Goal: Use online tool/utility: Use online tool/utility

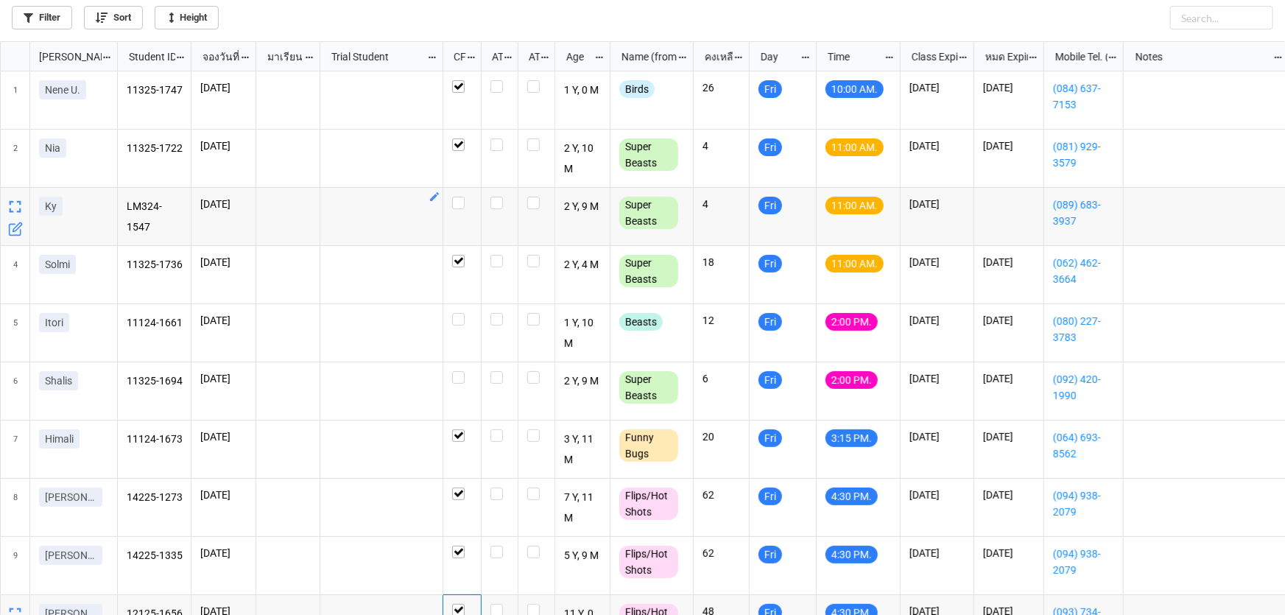
scroll to position [566, 1276]
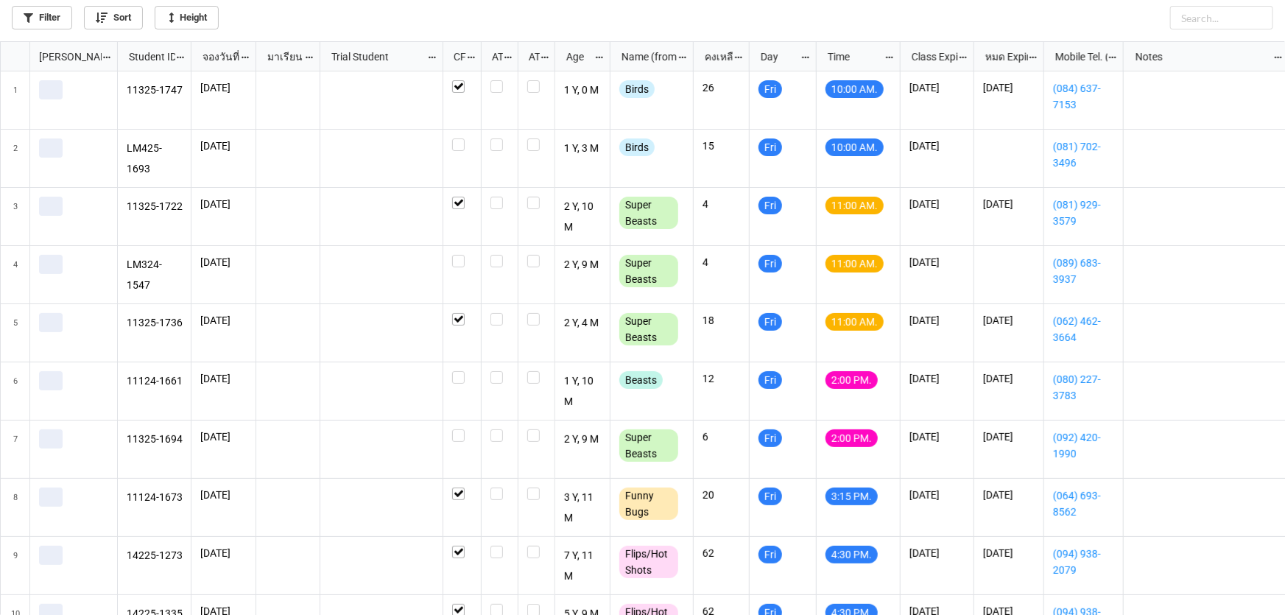
scroll to position [566, 1276]
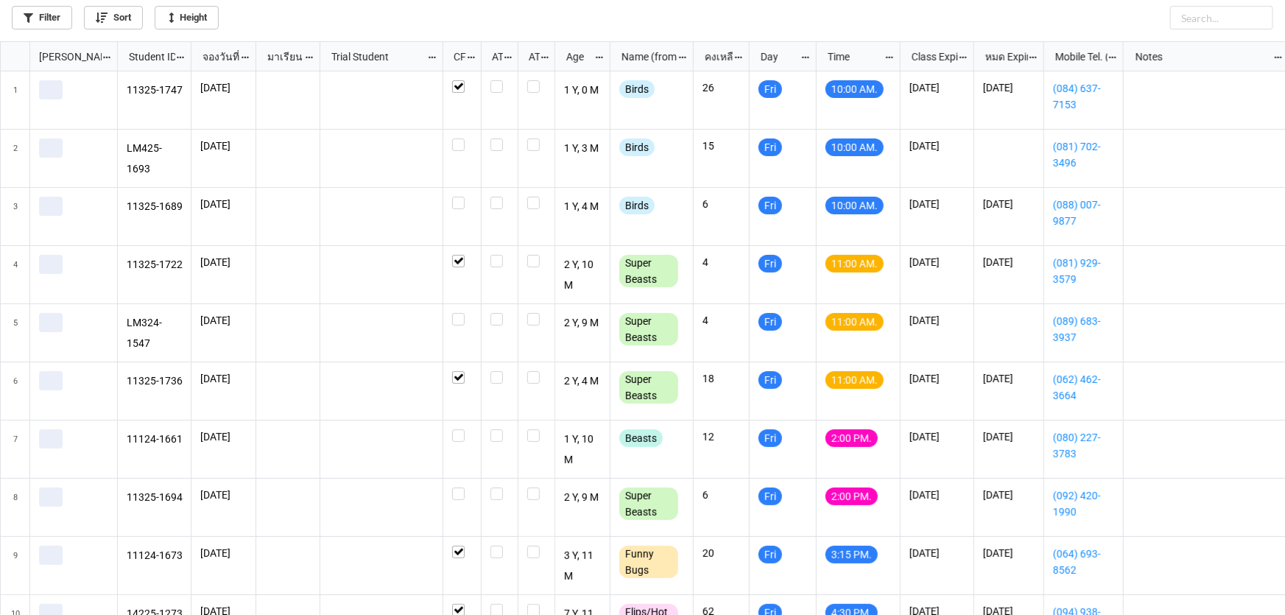
scroll to position [566, 1276]
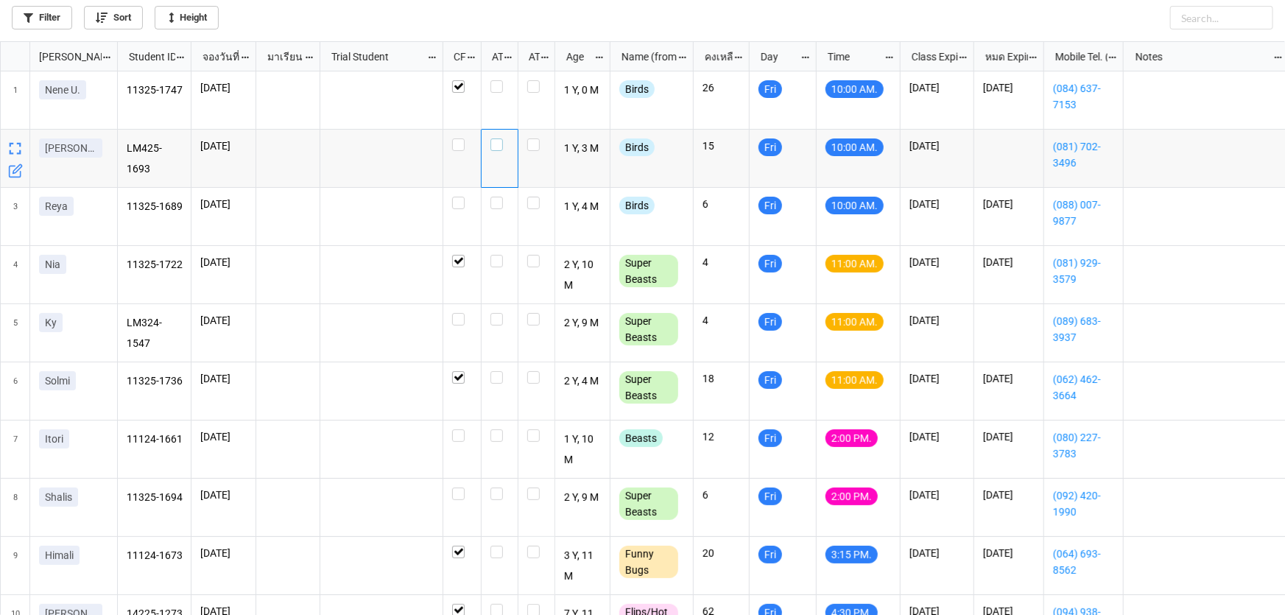
click at [497, 138] on label "grid" at bounding box center [499, 138] width 18 height 0
click at [494, 197] on label "grid" at bounding box center [499, 197] width 18 height 0
click at [493, 80] on label "grid" at bounding box center [499, 80] width 18 height 0
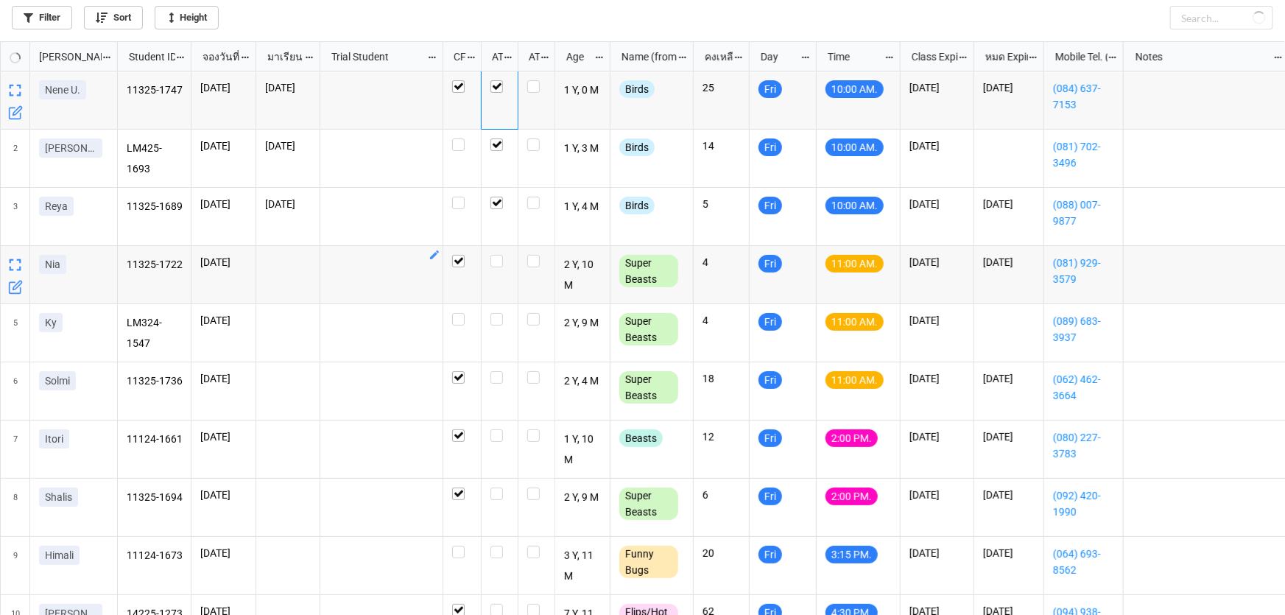
checkbox input "true"
checkbox input "false"
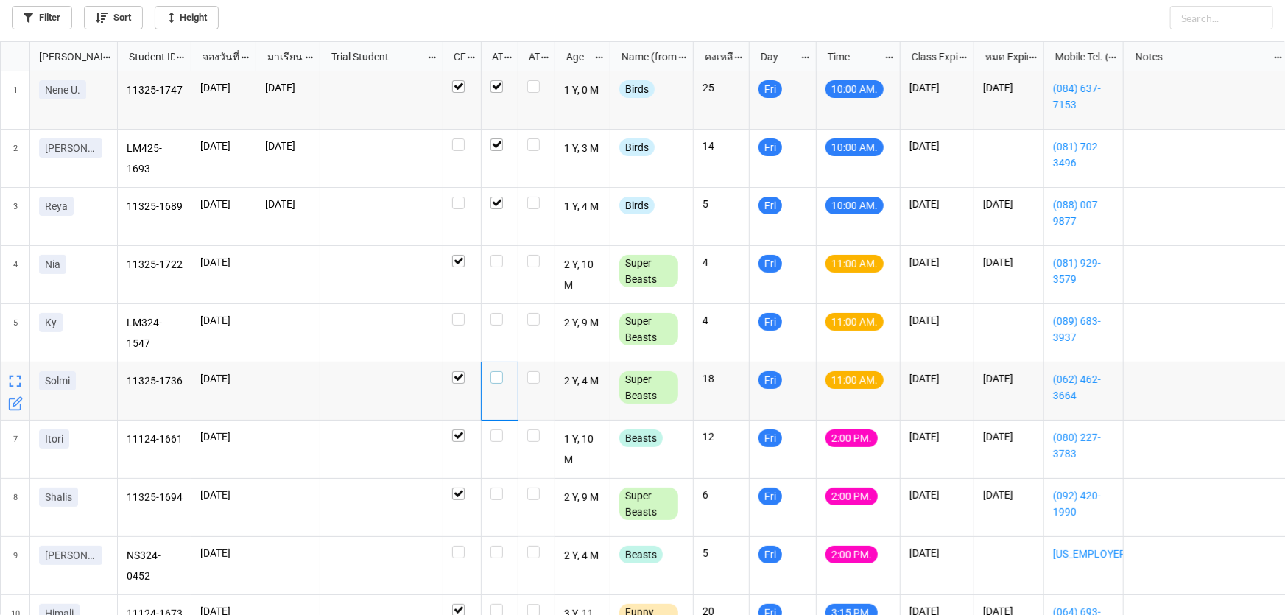
click at [496, 371] on label "grid" at bounding box center [499, 371] width 18 height 0
checkbox input "true"
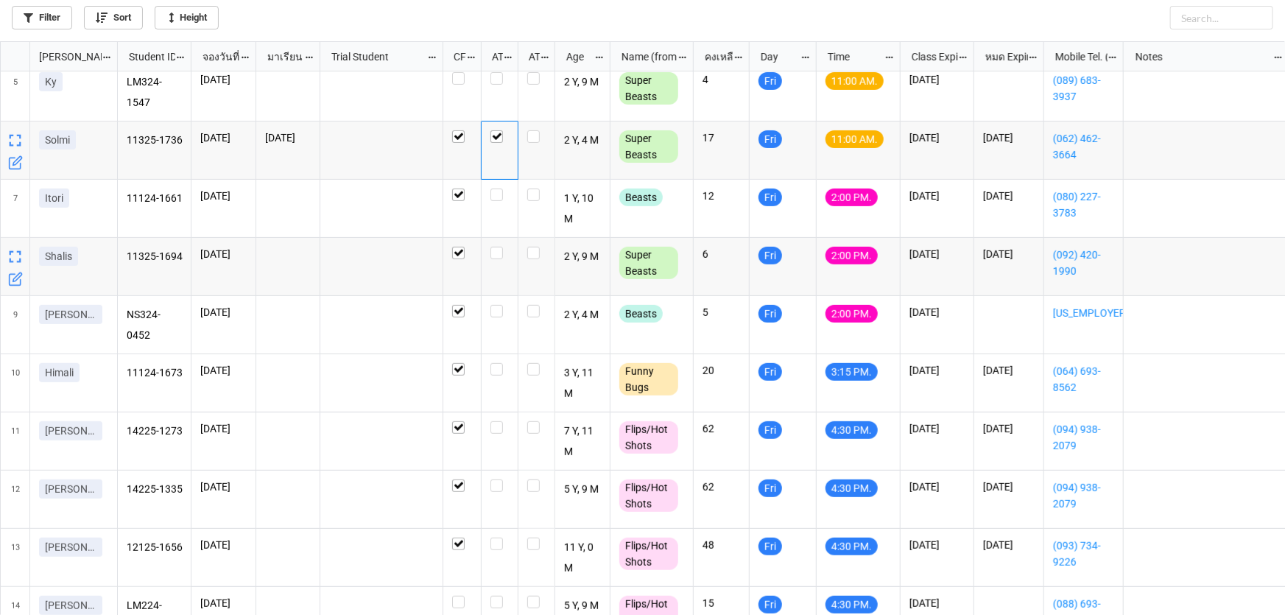
scroll to position [144, 0]
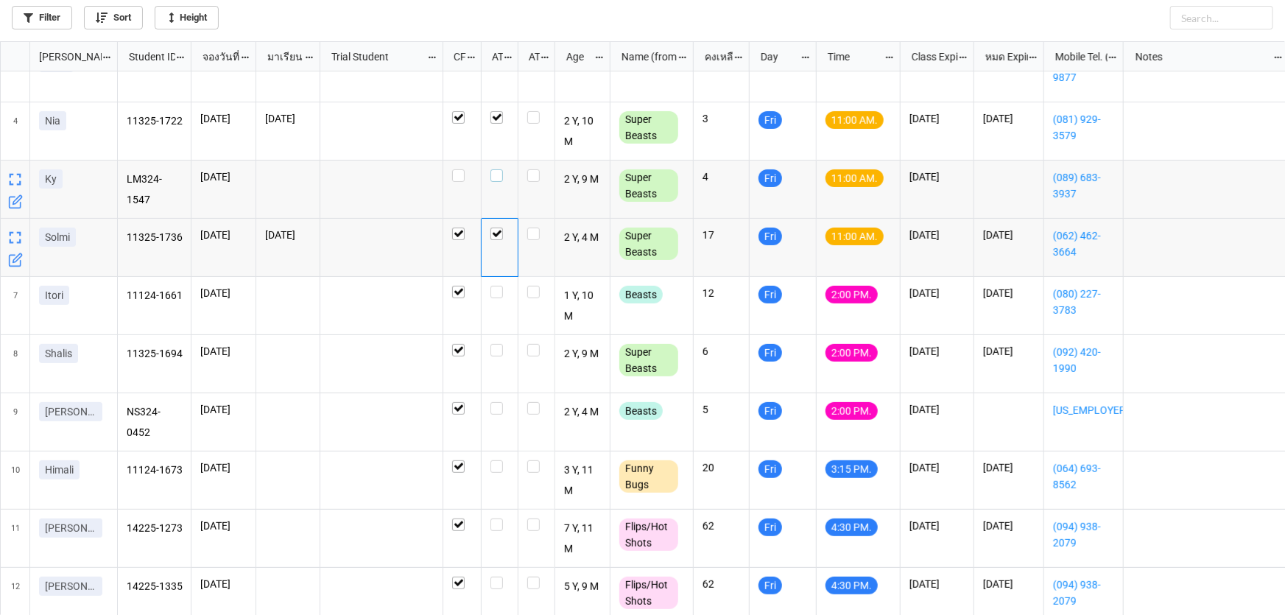
click at [497, 169] on label "grid" at bounding box center [499, 169] width 18 height 0
checkbox input "false"
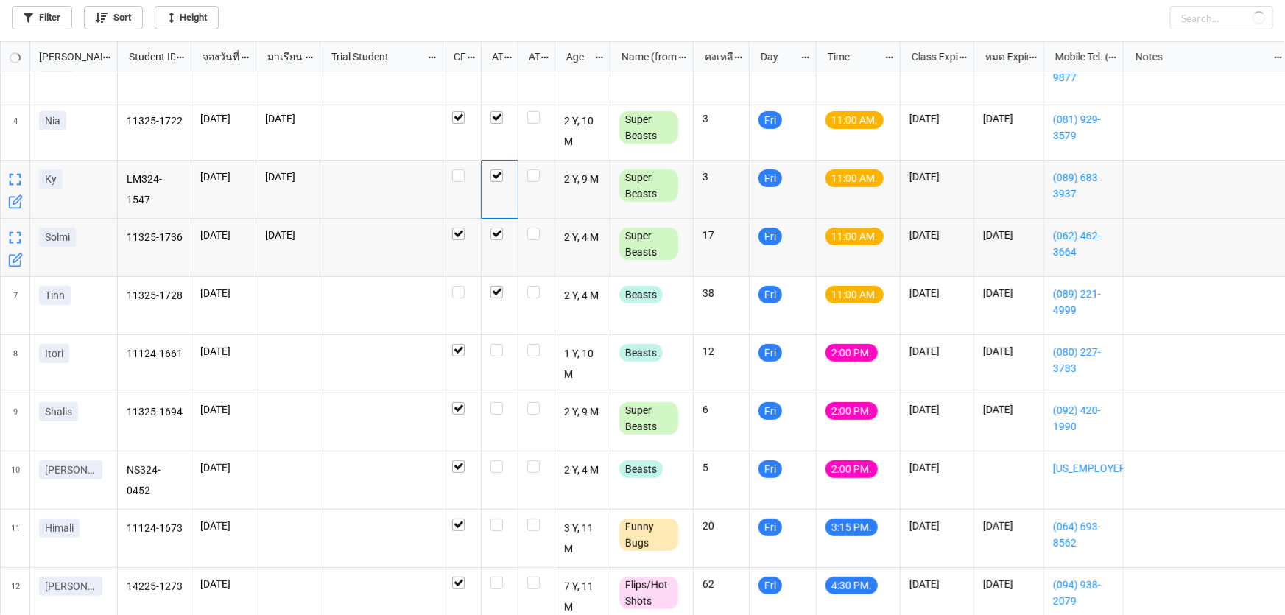
checkbox input "true"
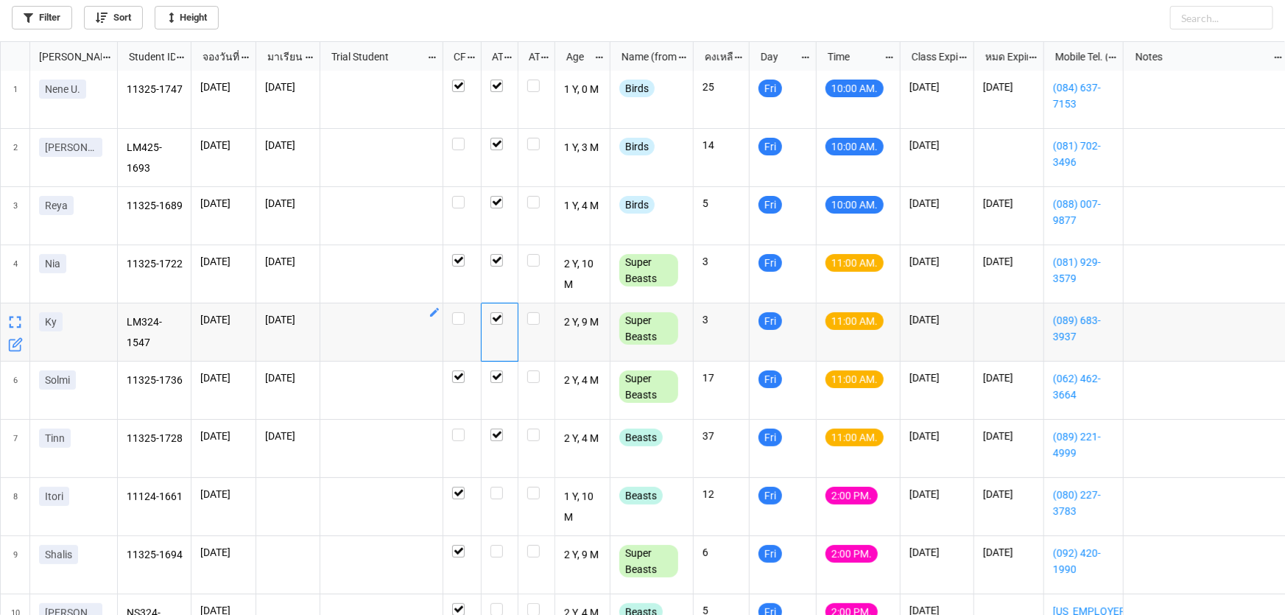
scroll to position [0, 0]
